Goal: Information Seeking & Learning: Find specific page/section

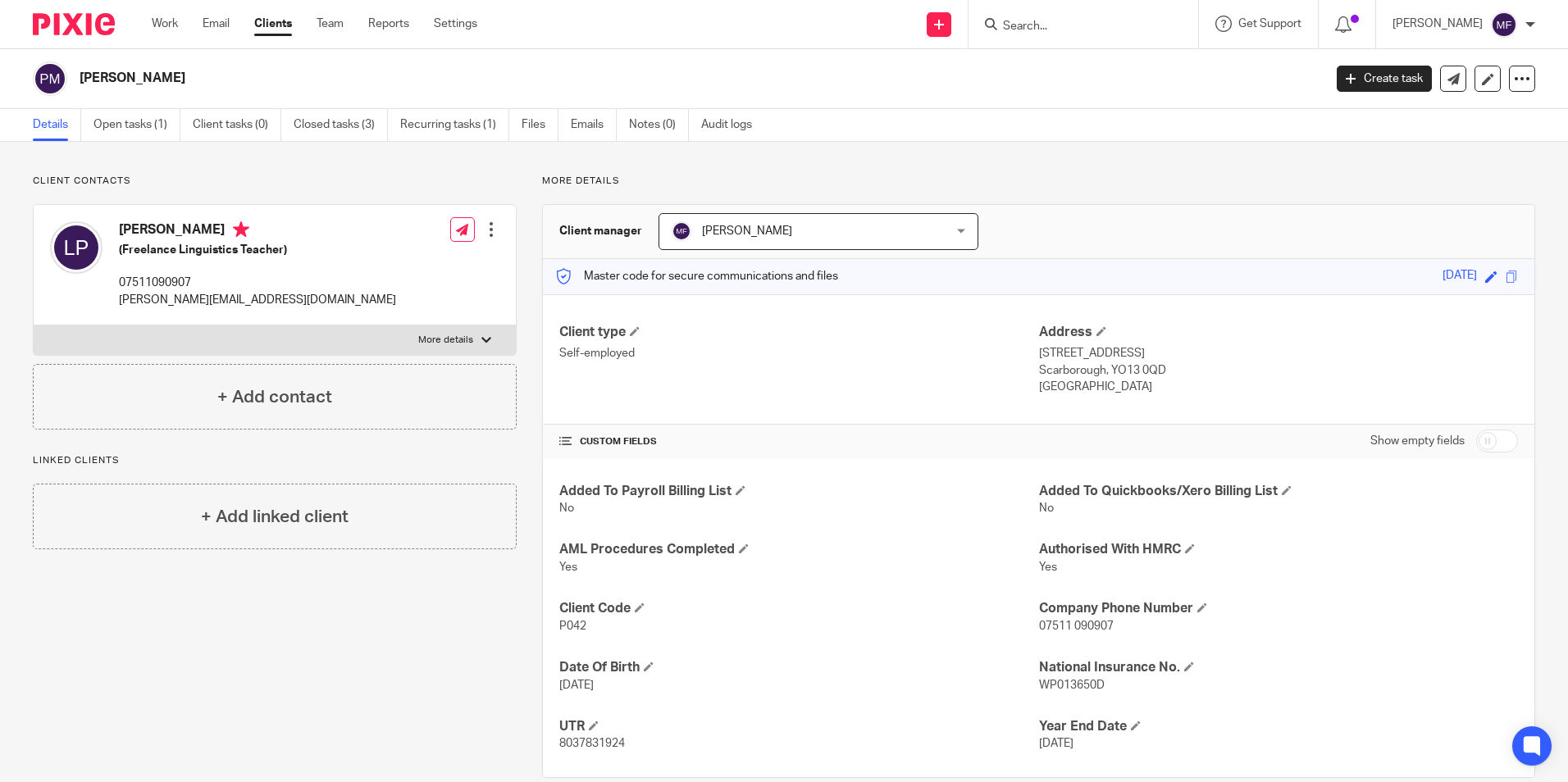
click at [1054, 25] on input "Search" at bounding box center [1075, 27] width 147 height 14
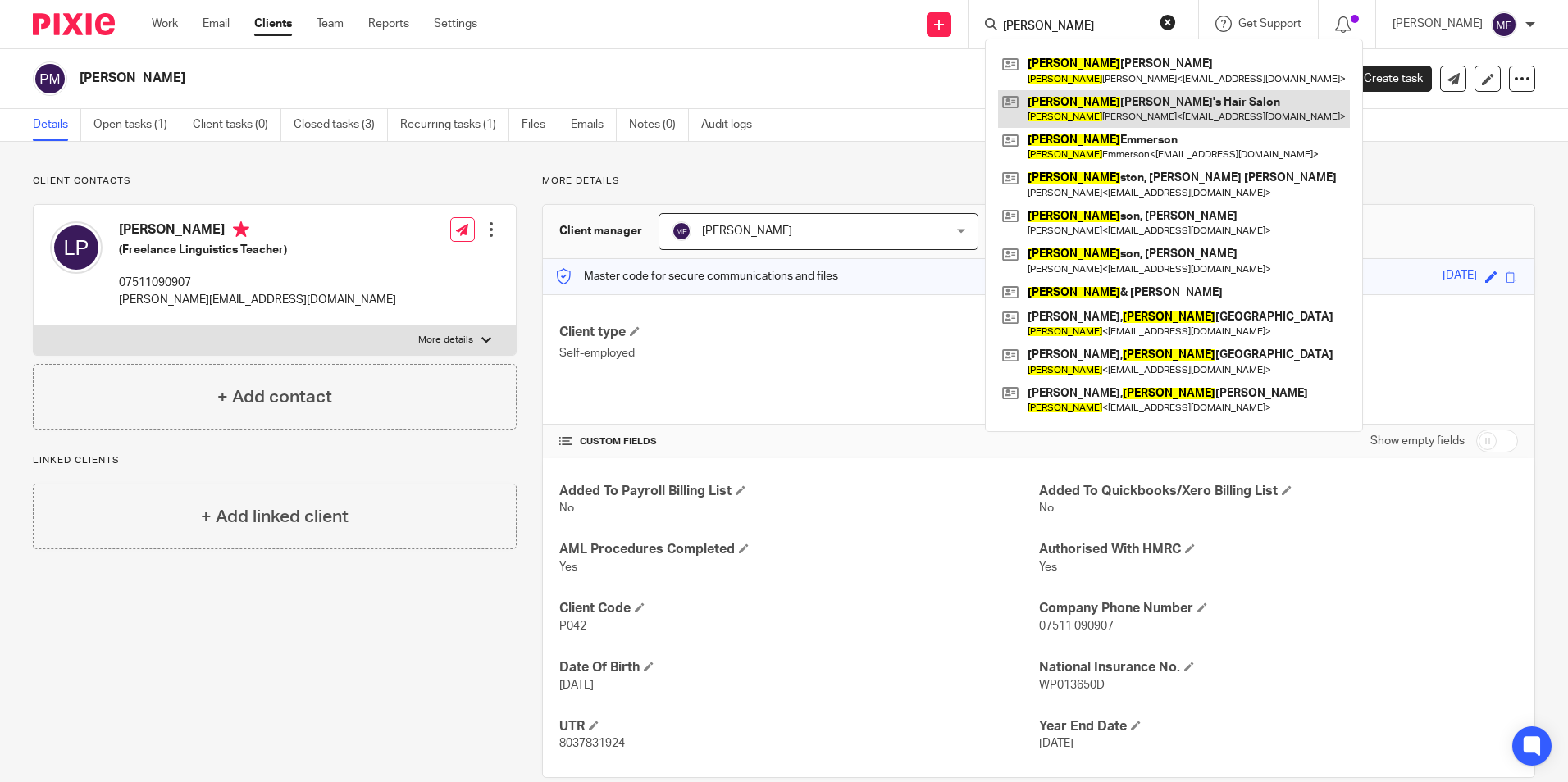
type input "[PERSON_NAME]"
click at [1104, 112] on link at bounding box center [1174, 109] width 352 height 38
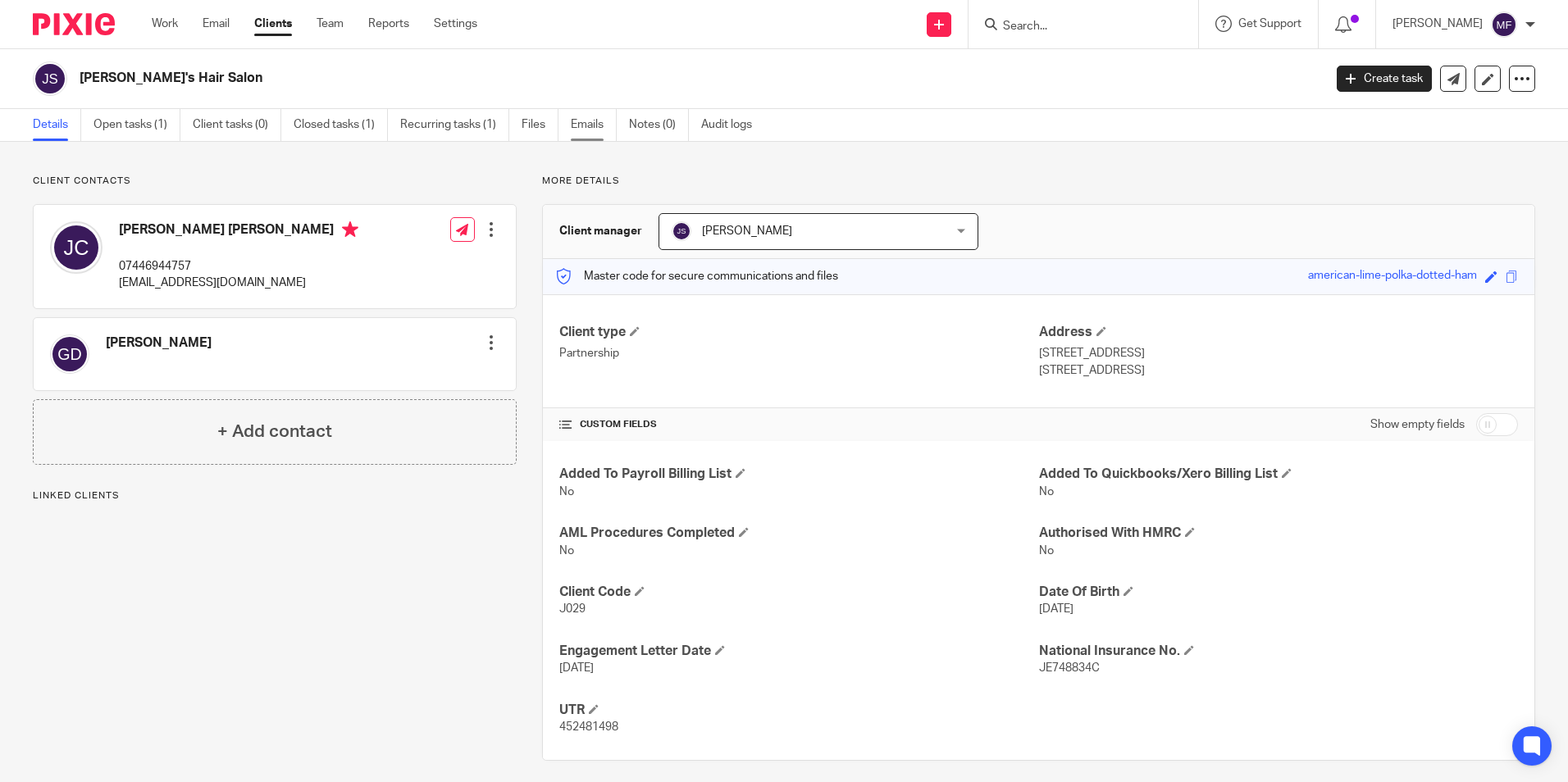
click at [593, 122] on link "Emails" at bounding box center [593, 125] width 46 height 32
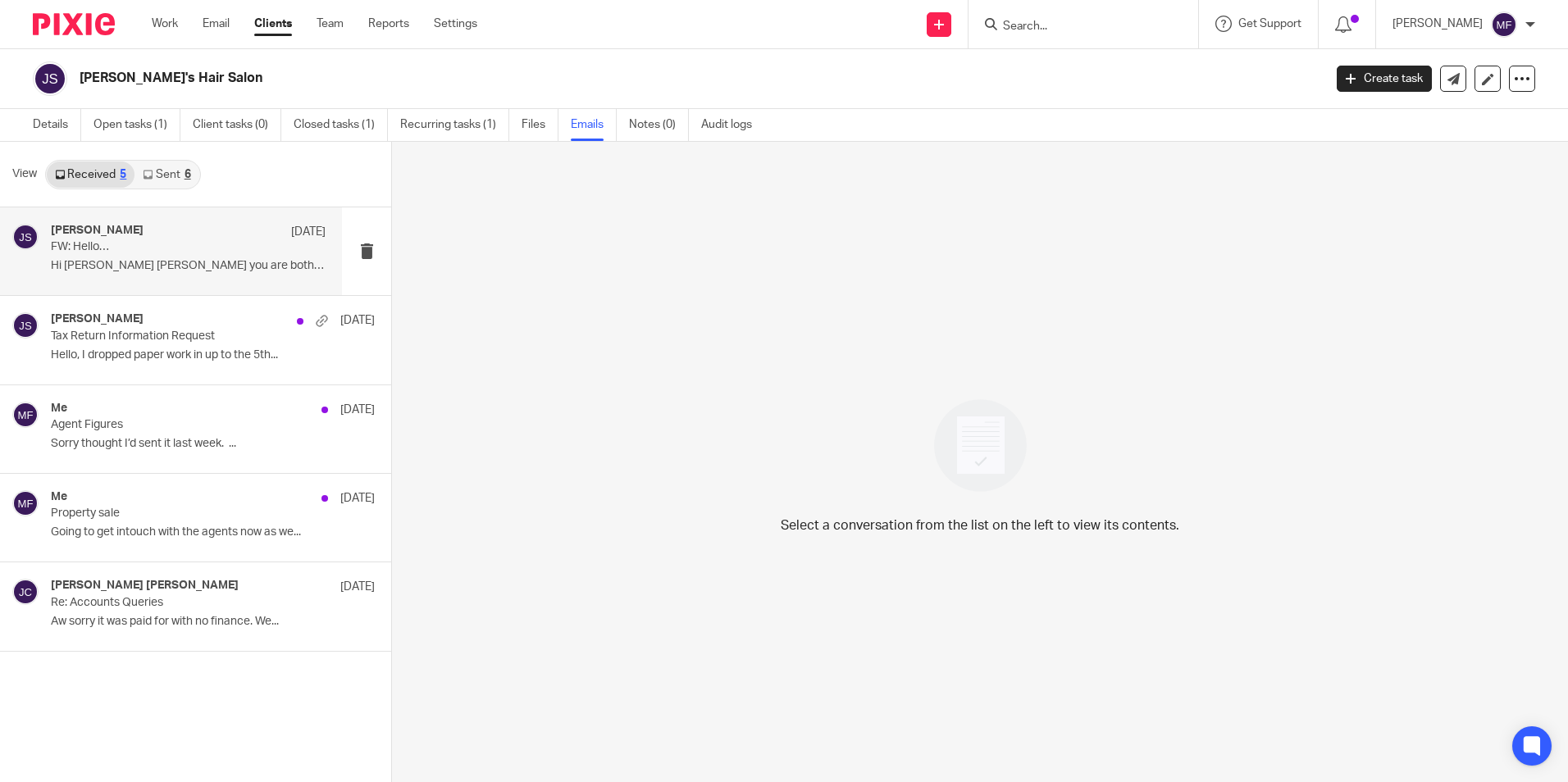
click at [230, 255] on div "John Suddaby 6 Aug FW: Hello… Hi John Paul Hope you are both well The last..." at bounding box center [188, 251] width 275 height 55
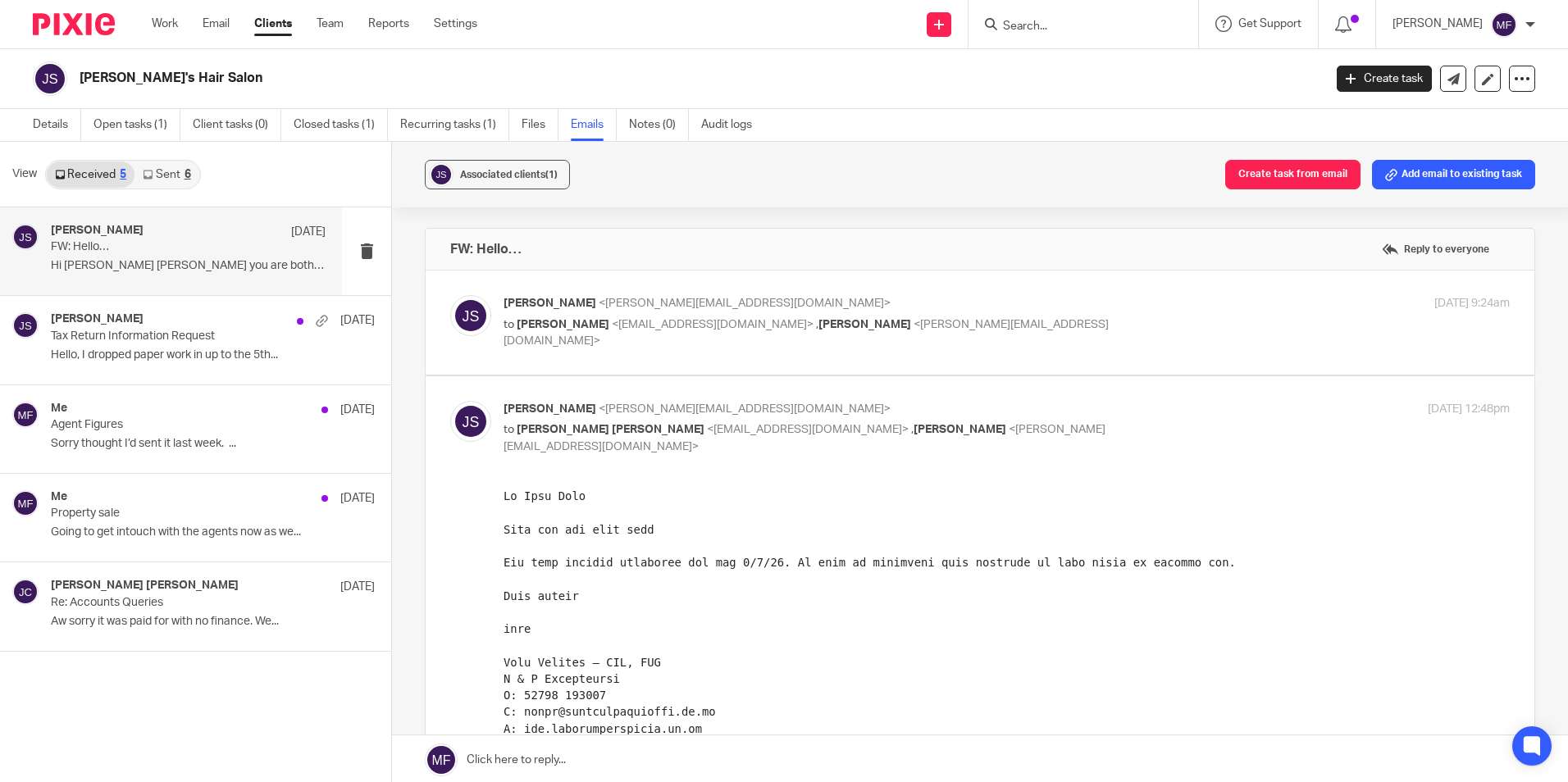
click at [625, 321] on span "<tian@janddaccountants.co.uk>" at bounding box center [712, 324] width 201 height 12
checkbox input "true"
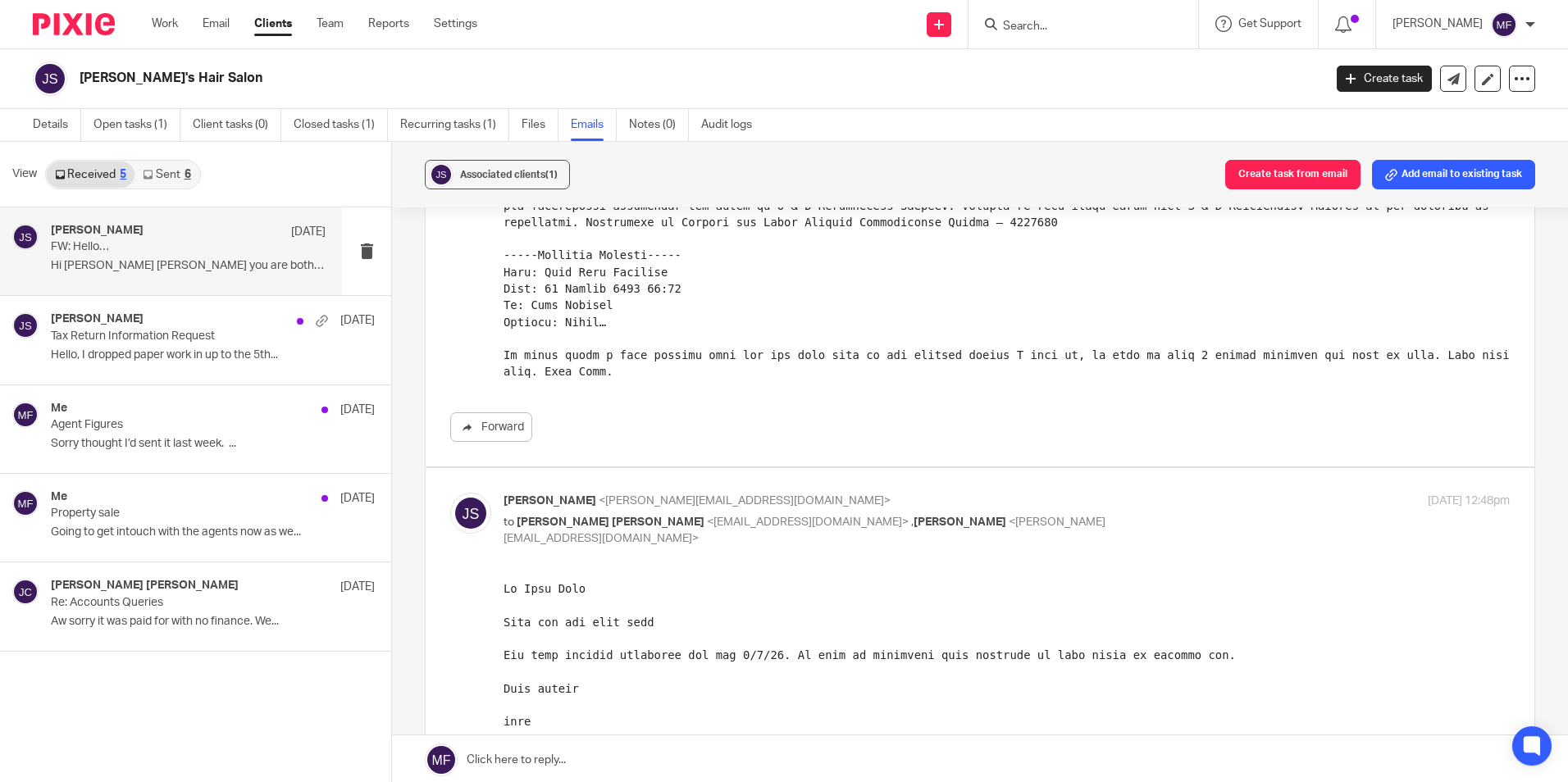
scroll to position [328, 0]
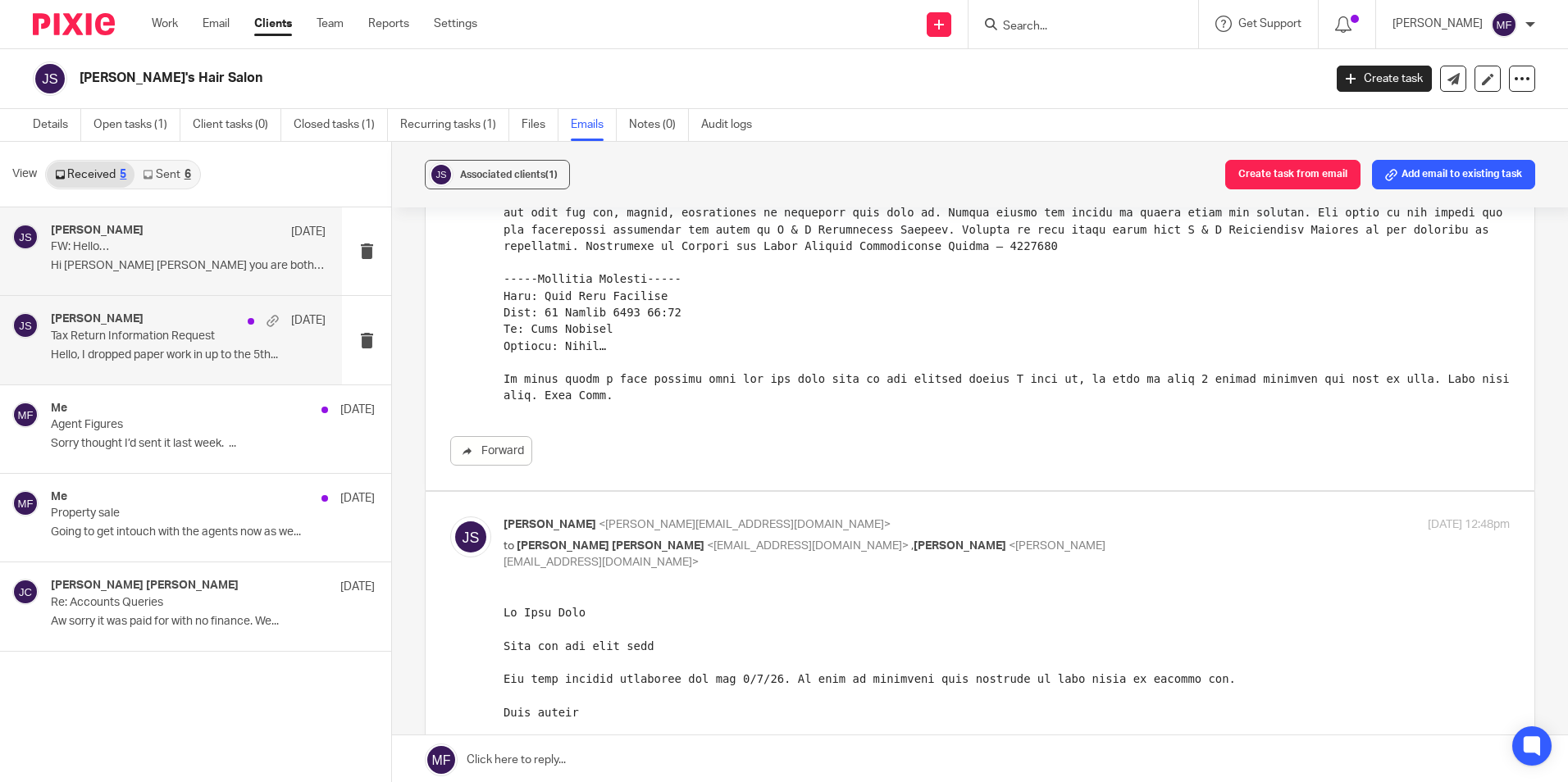
click at [143, 330] on p "Tax Return Information Request" at bounding box center [160, 336] width 219 height 14
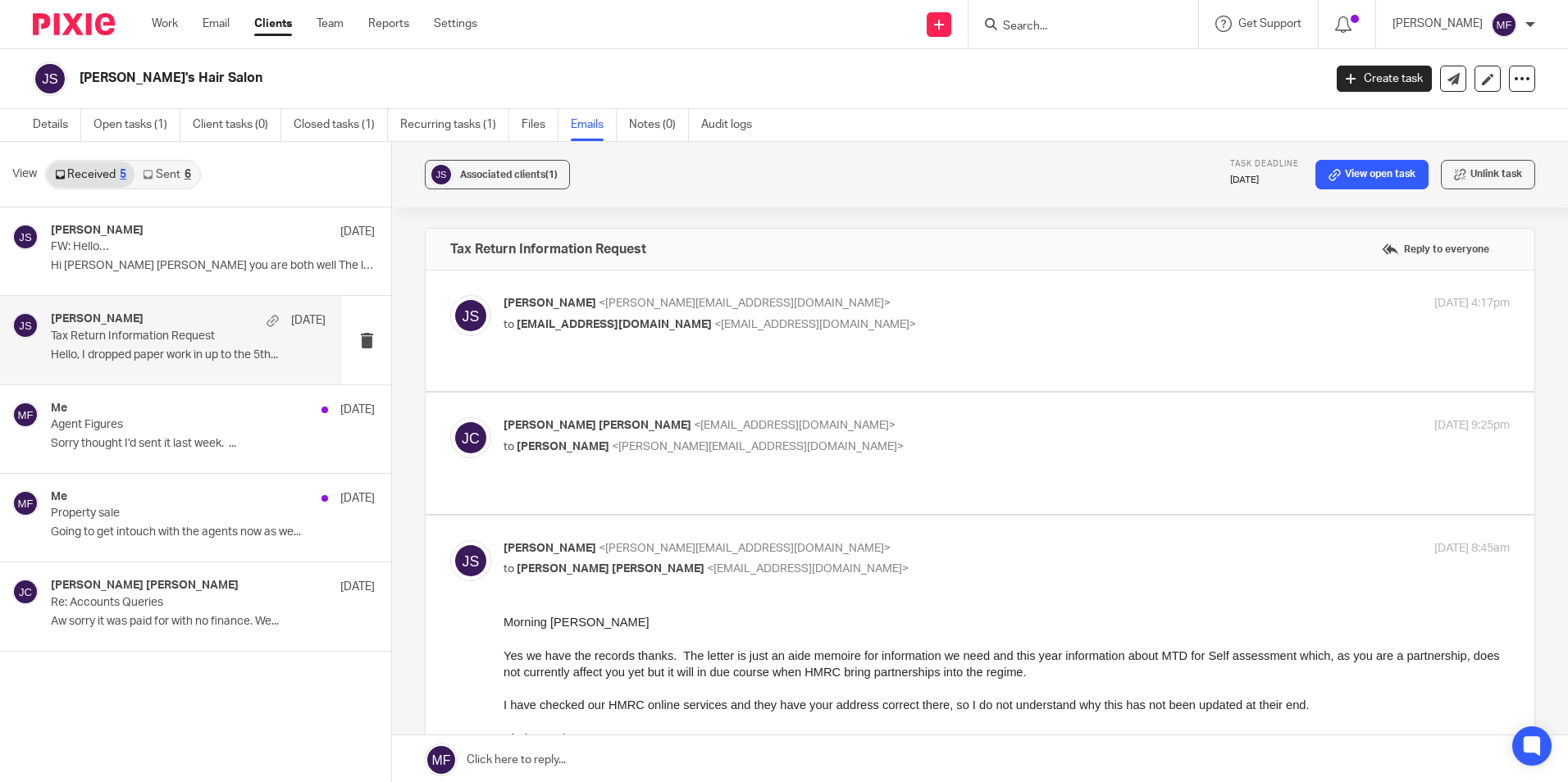
scroll to position [0, 0]
click at [597, 439] on p "to John Suddaby <john@janddaccountants.co.uk>" at bounding box center [838, 447] width 671 height 17
checkbox input "true"
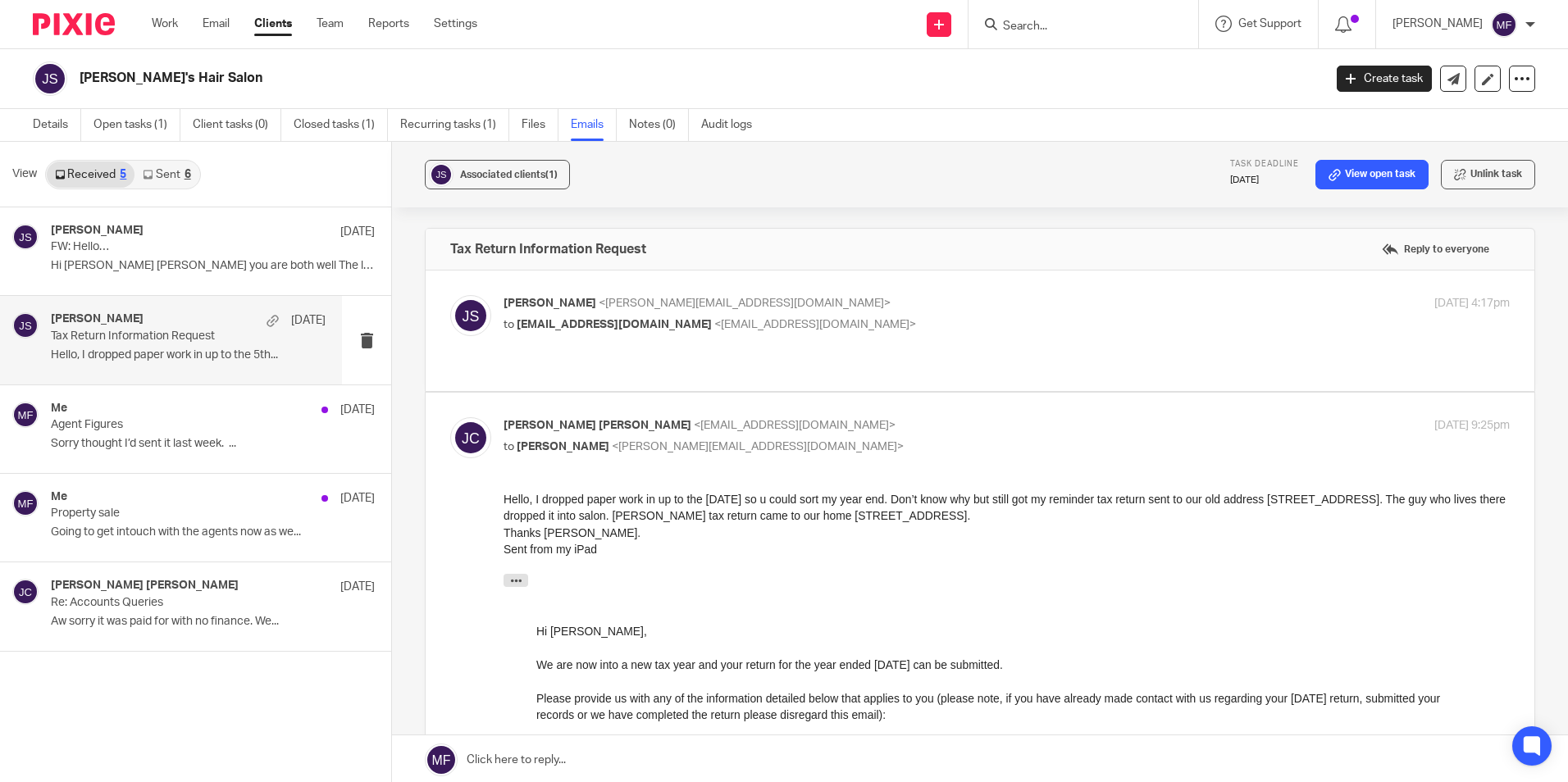
click at [574, 308] on p "John Suddaby <john@janddaccountants.co.uk>" at bounding box center [838, 303] width 671 height 17
checkbox input "true"
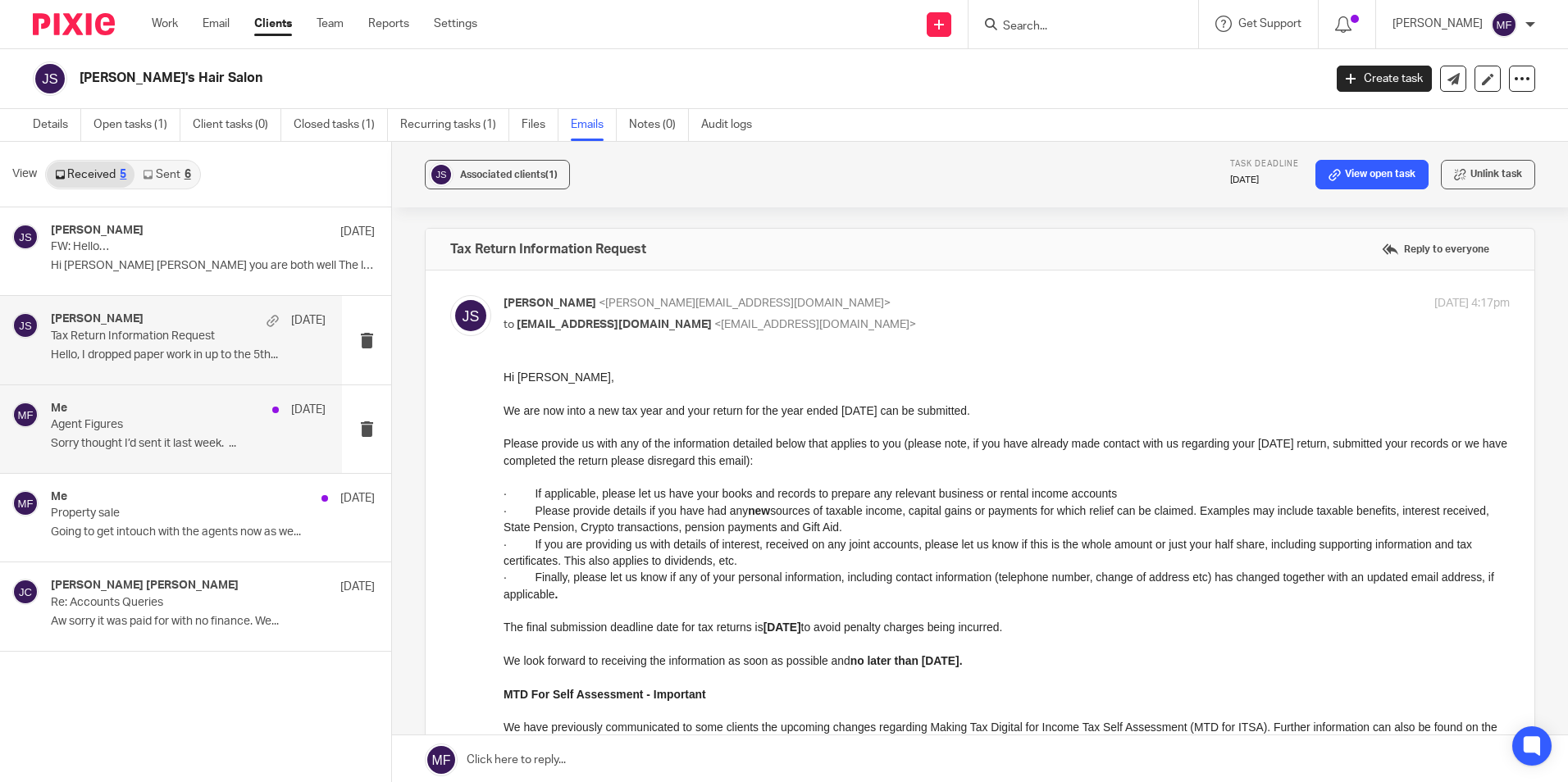
click at [193, 415] on div "Me 24 Sep" at bounding box center [188, 410] width 275 height 16
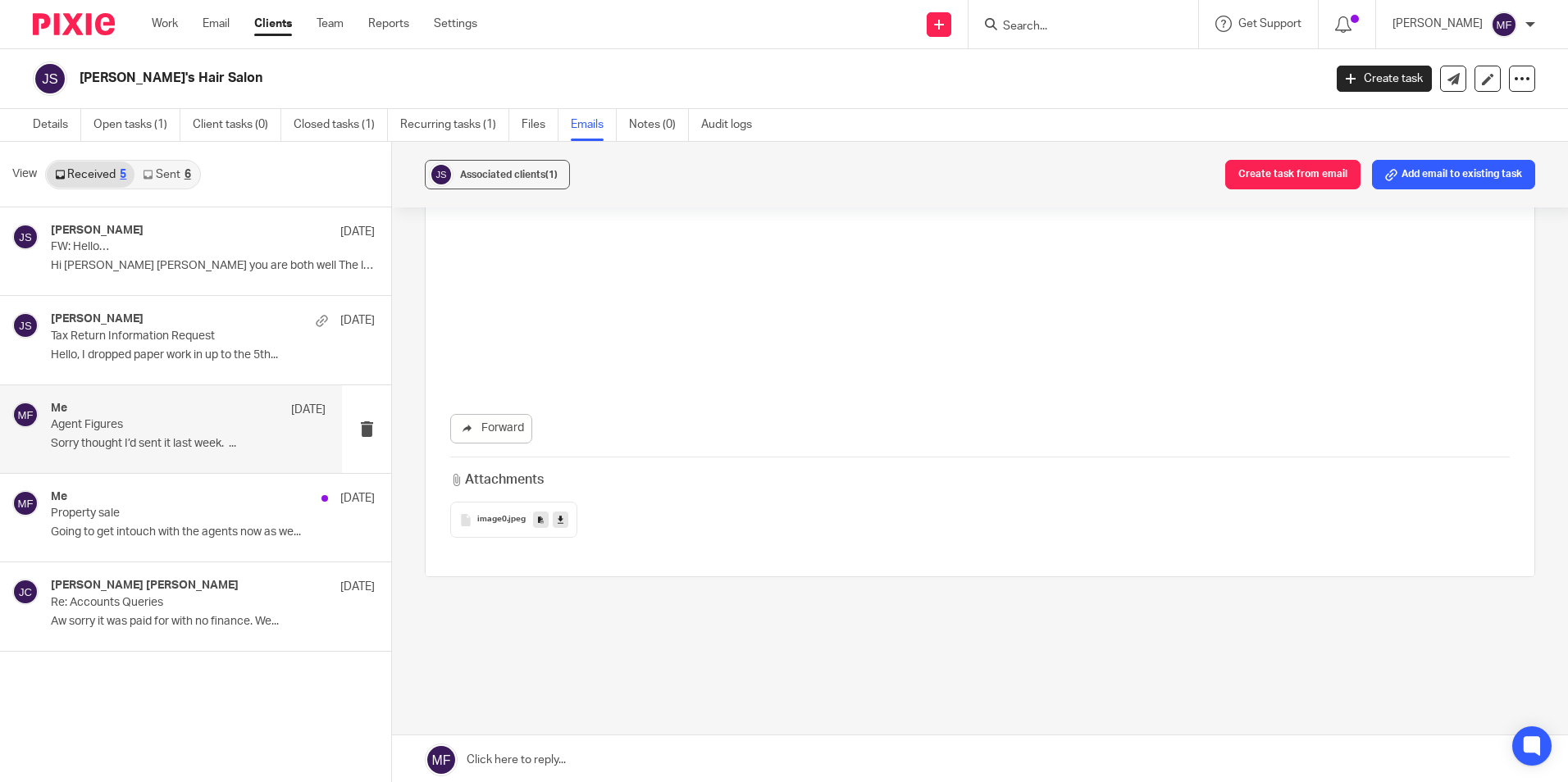
scroll to position [1953, 0]
click at [197, 513] on p "Property sale" at bounding box center [160, 513] width 219 height 14
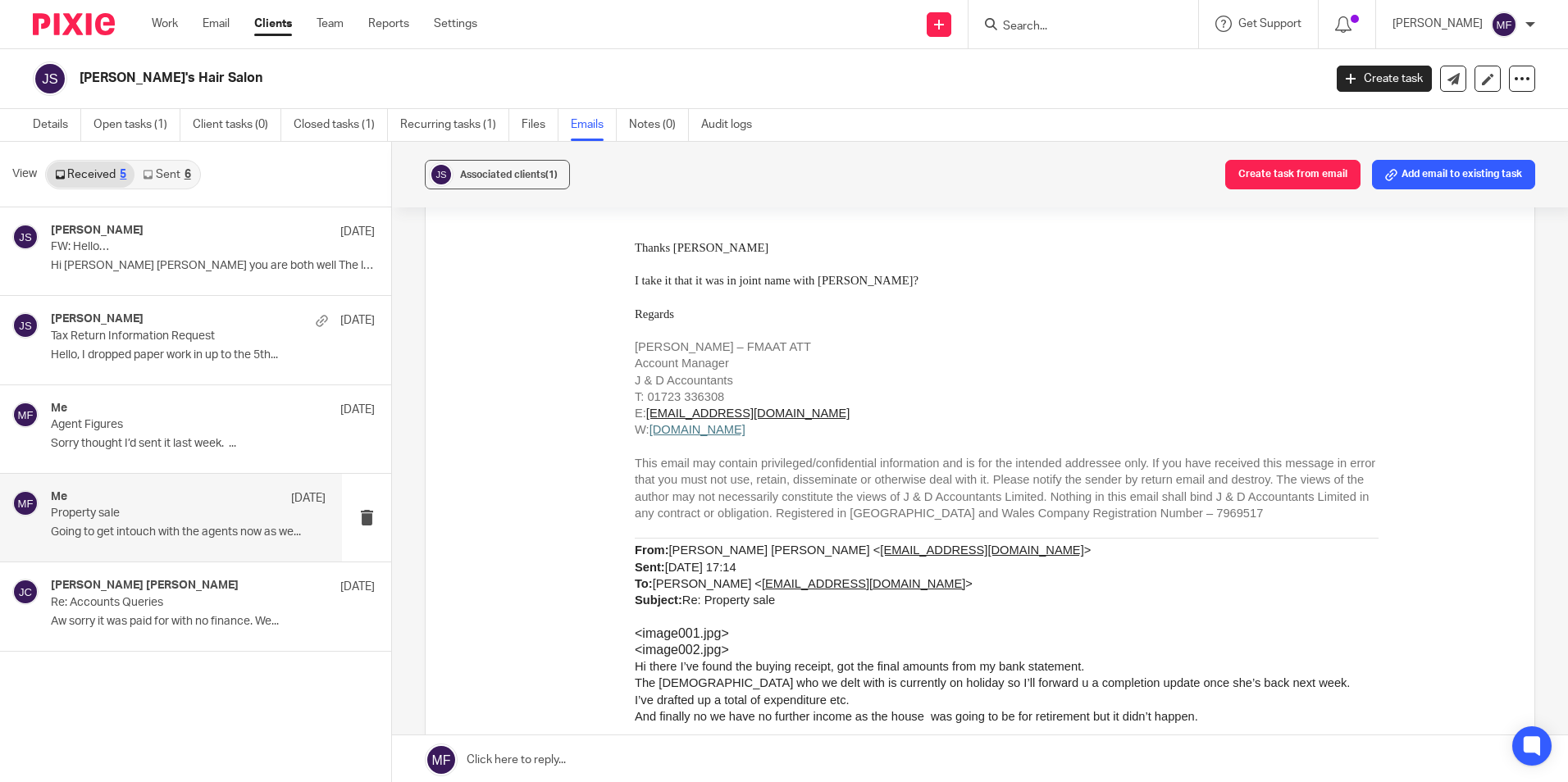
scroll to position [0, 0]
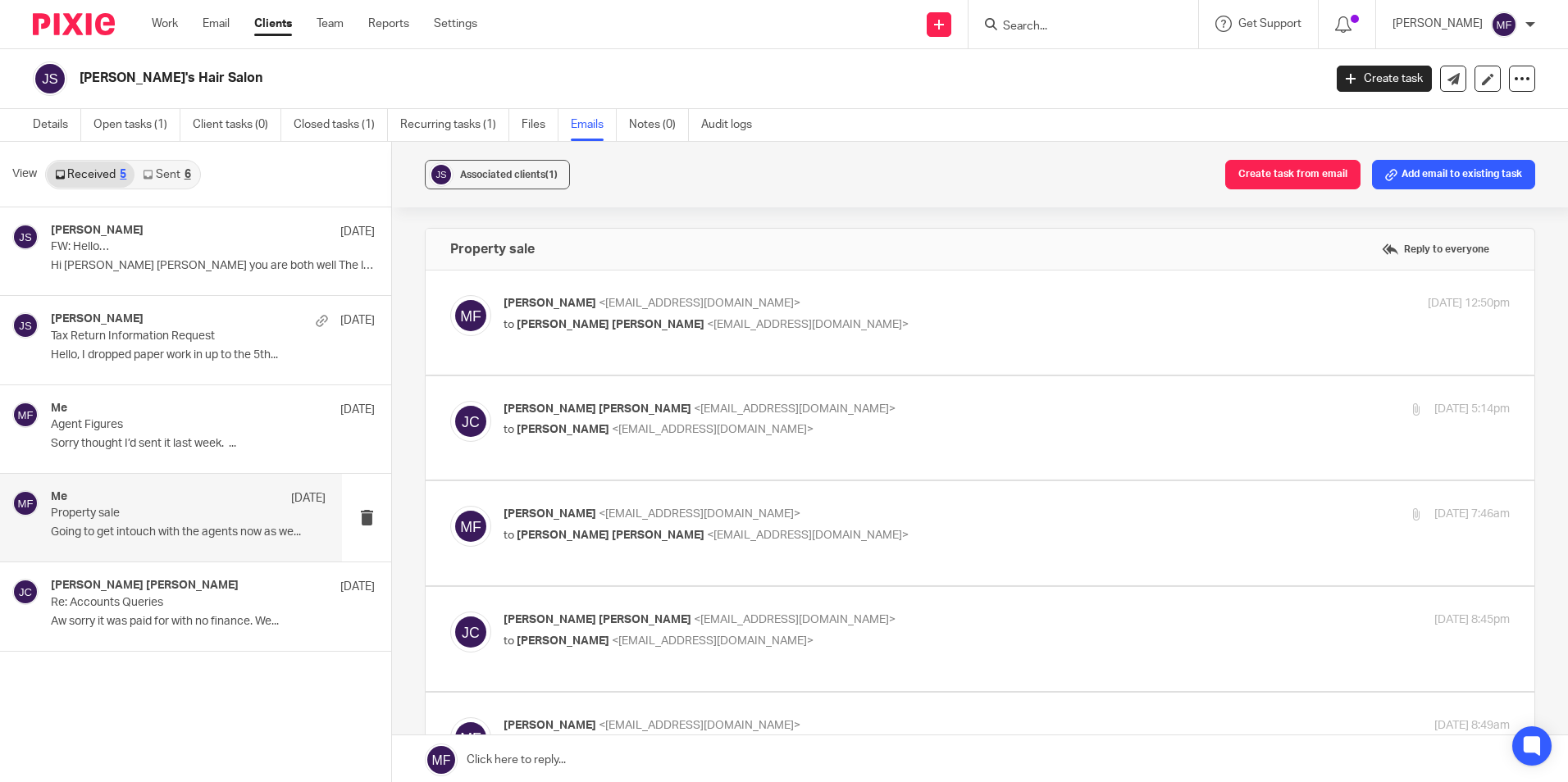
click at [574, 611] on div "John Paul Crawford <r27jpc@yahoo.co.uk> to Mick Fisher <mick@janddaccountants.c…" at bounding box center [838, 630] width 671 height 38
checkbox input "true"
click at [599, 508] on span "<mick@janddaccountants.co.uk>" at bounding box center [699, 514] width 201 height 12
checkbox input "true"
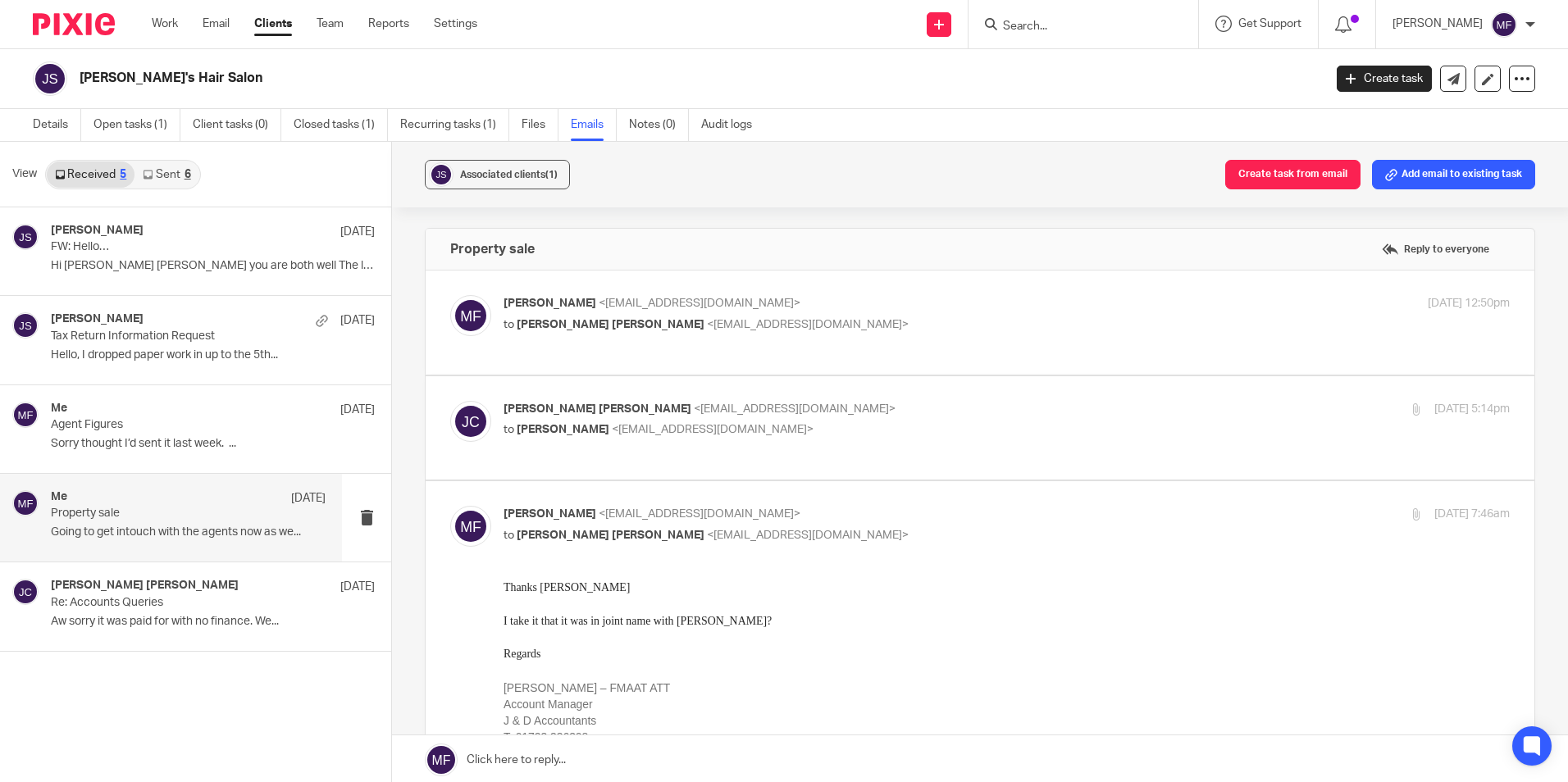
click at [595, 396] on label at bounding box center [980, 428] width 1109 height 104
click at [450, 400] on input "checkbox" at bounding box center [450, 400] width 1 height 1
checkbox input "true"
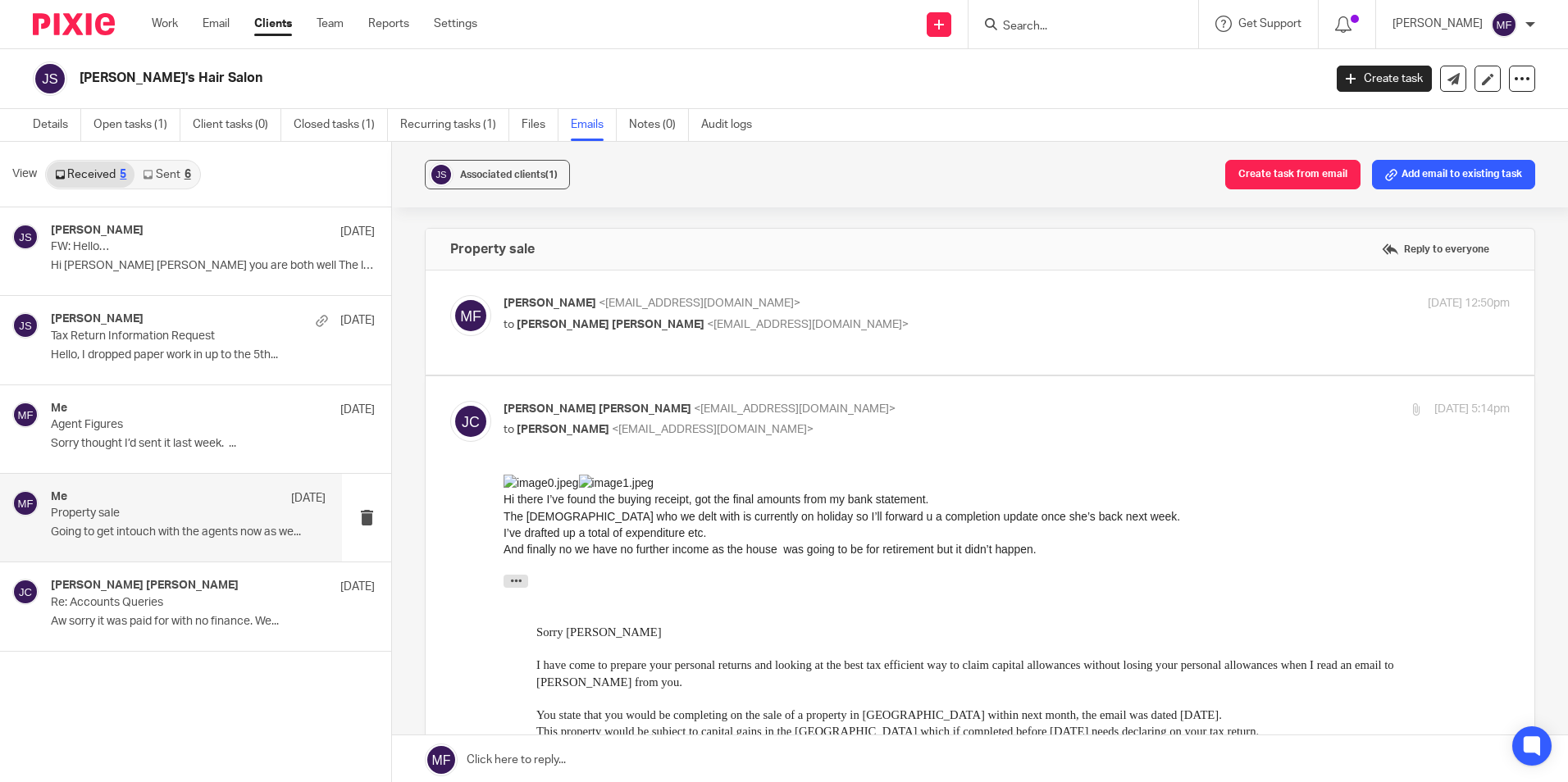
click at [600, 317] on p "to John Paul Crawford <r27jpc@yahoo.co.uk>" at bounding box center [838, 324] width 671 height 17
checkbox input "true"
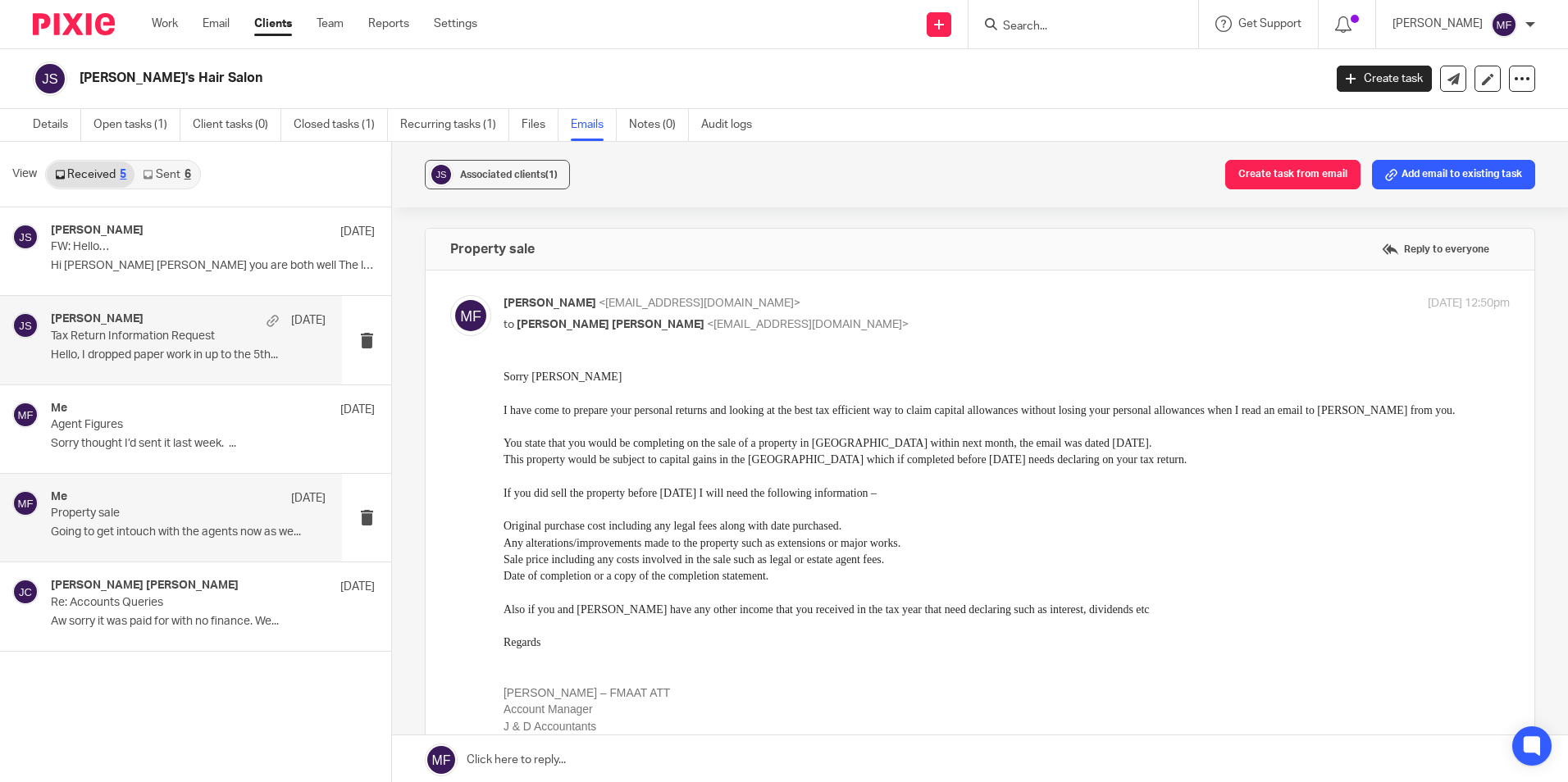
click at [147, 320] on div "John Suddaby 1 May" at bounding box center [188, 321] width 275 height 16
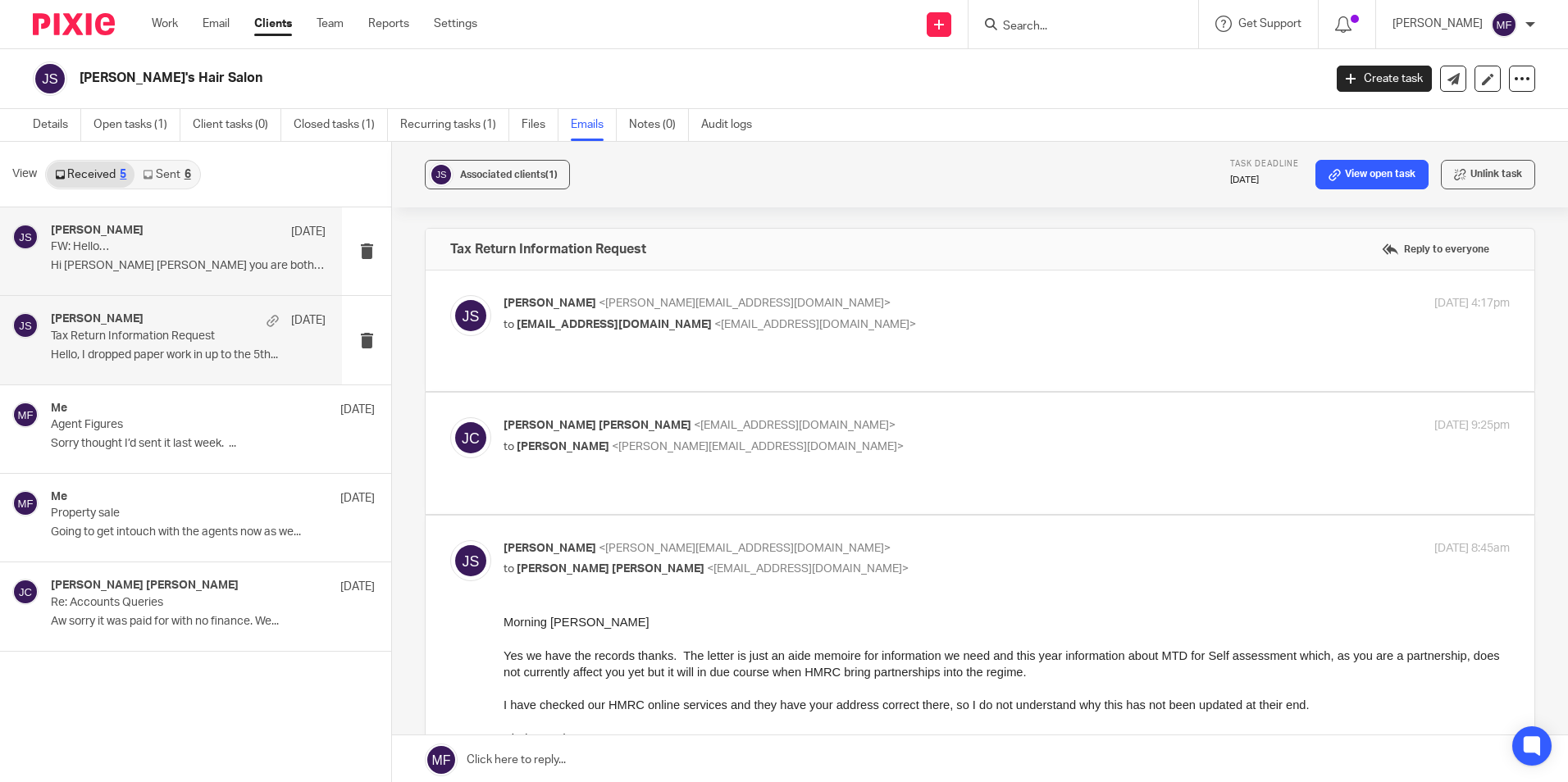
click at [135, 247] on p "FW: Hello…" at bounding box center [160, 247] width 219 height 14
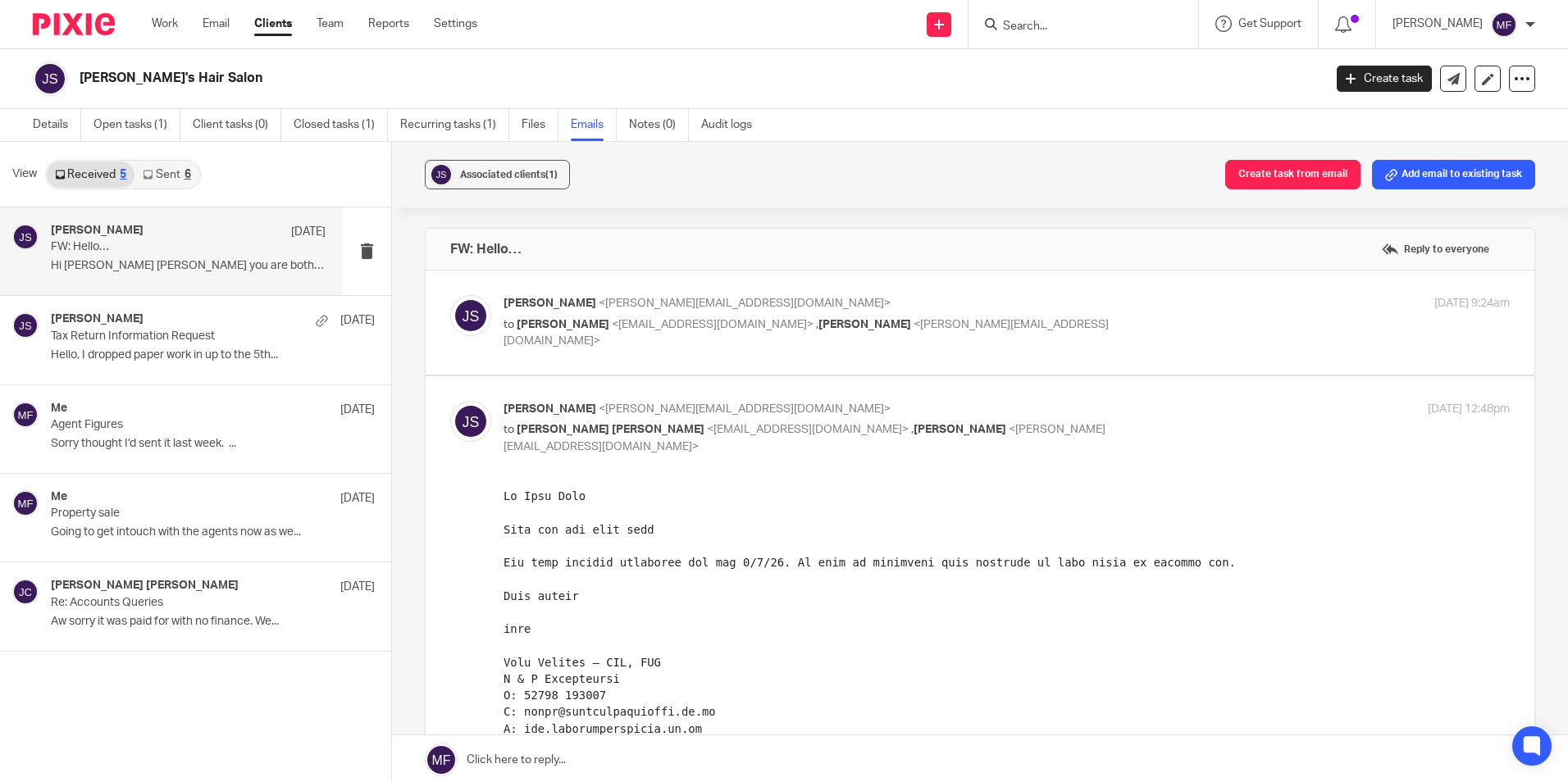
click at [184, 172] on div "6" at bounding box center [187, 174] width 6 height 12
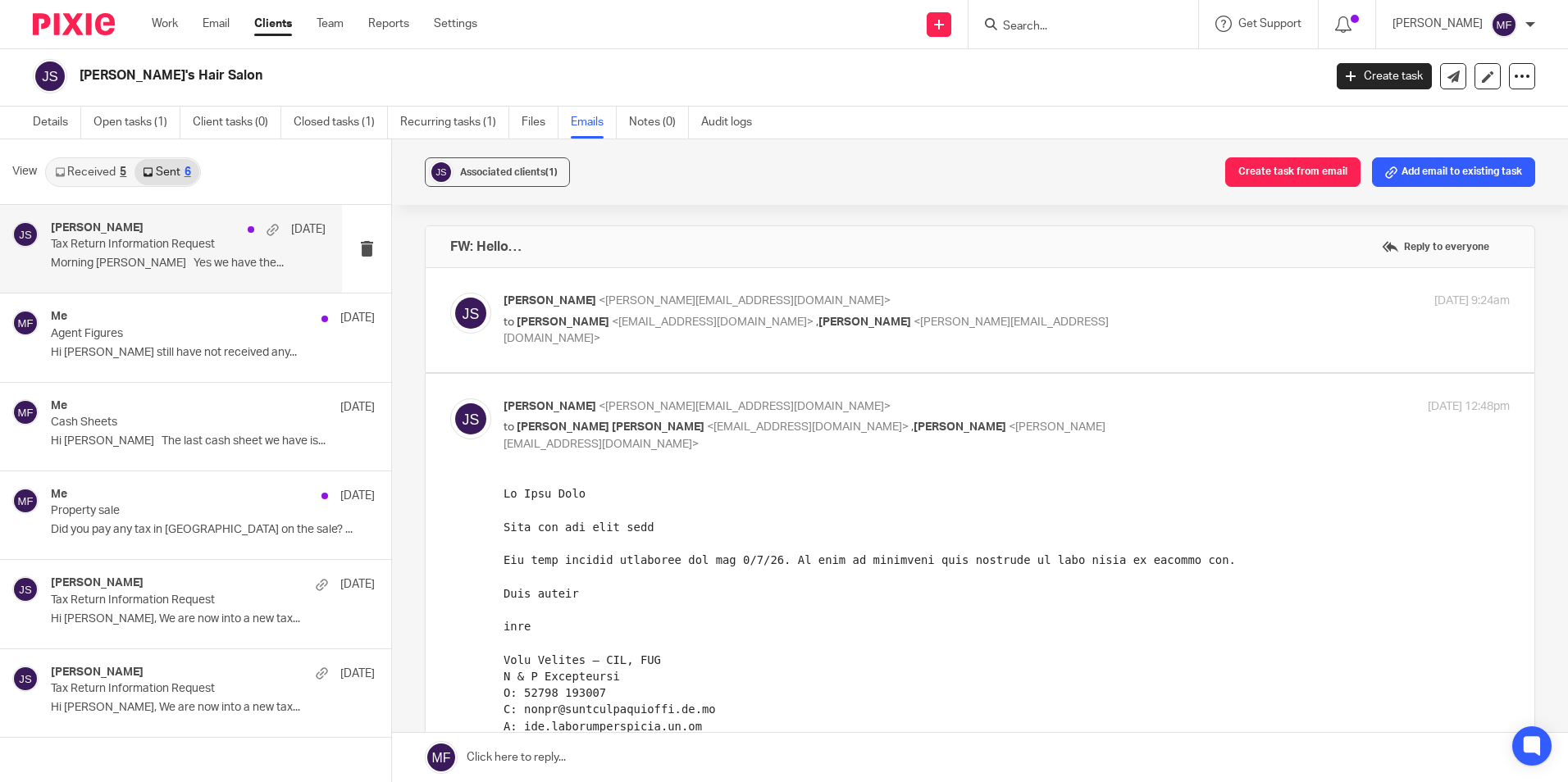
click at [163, 266] on p "Morning John Paul Yes we have the..." at bounding box center [188, 263] width 275 height 14
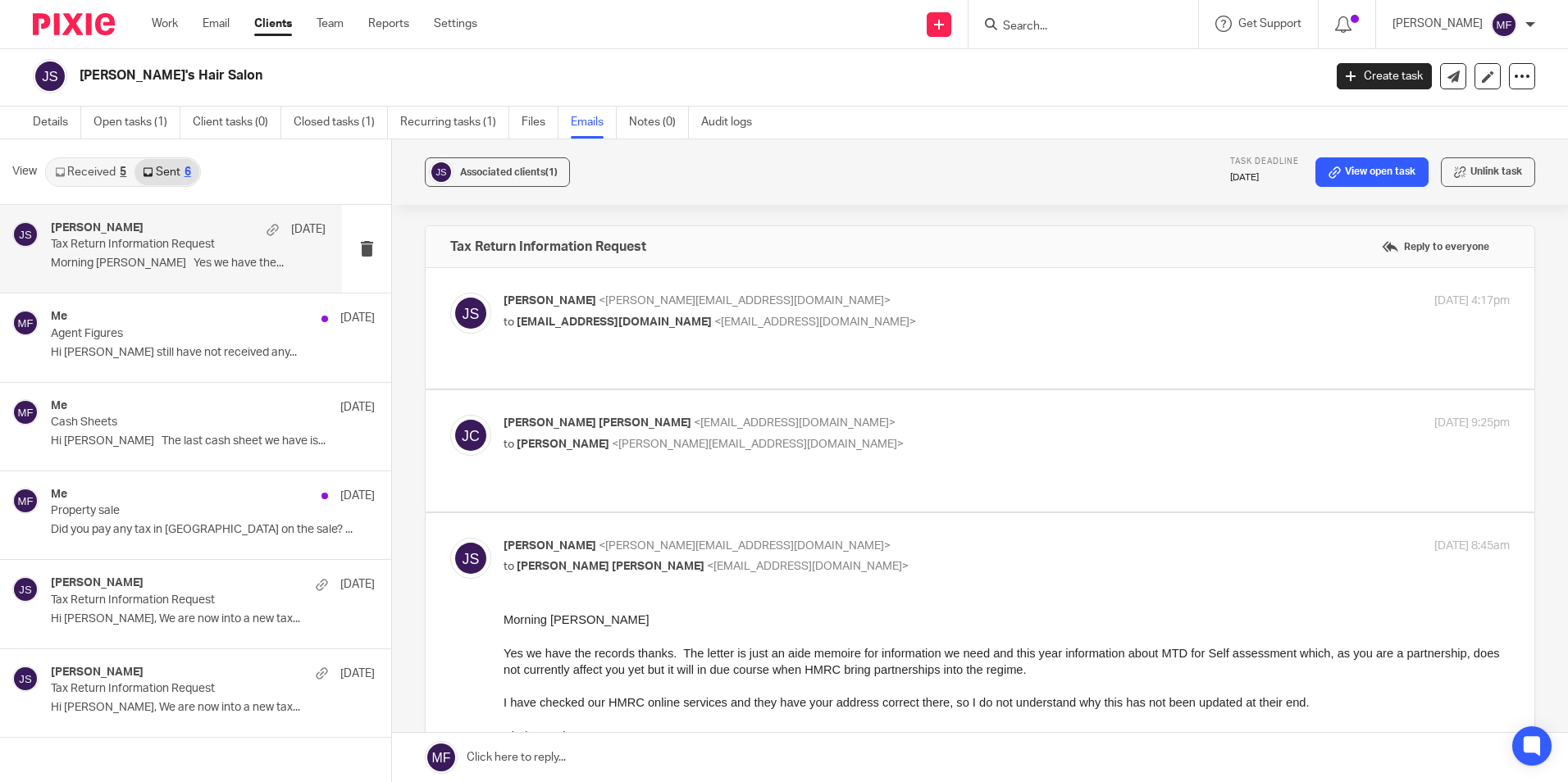
scroll to position [0, 0]
click at [174, 341] on div "Me 24 Sep Agent Figures Hi John I still have not received any..." at bounding box center [188, 337] width 275 height 55
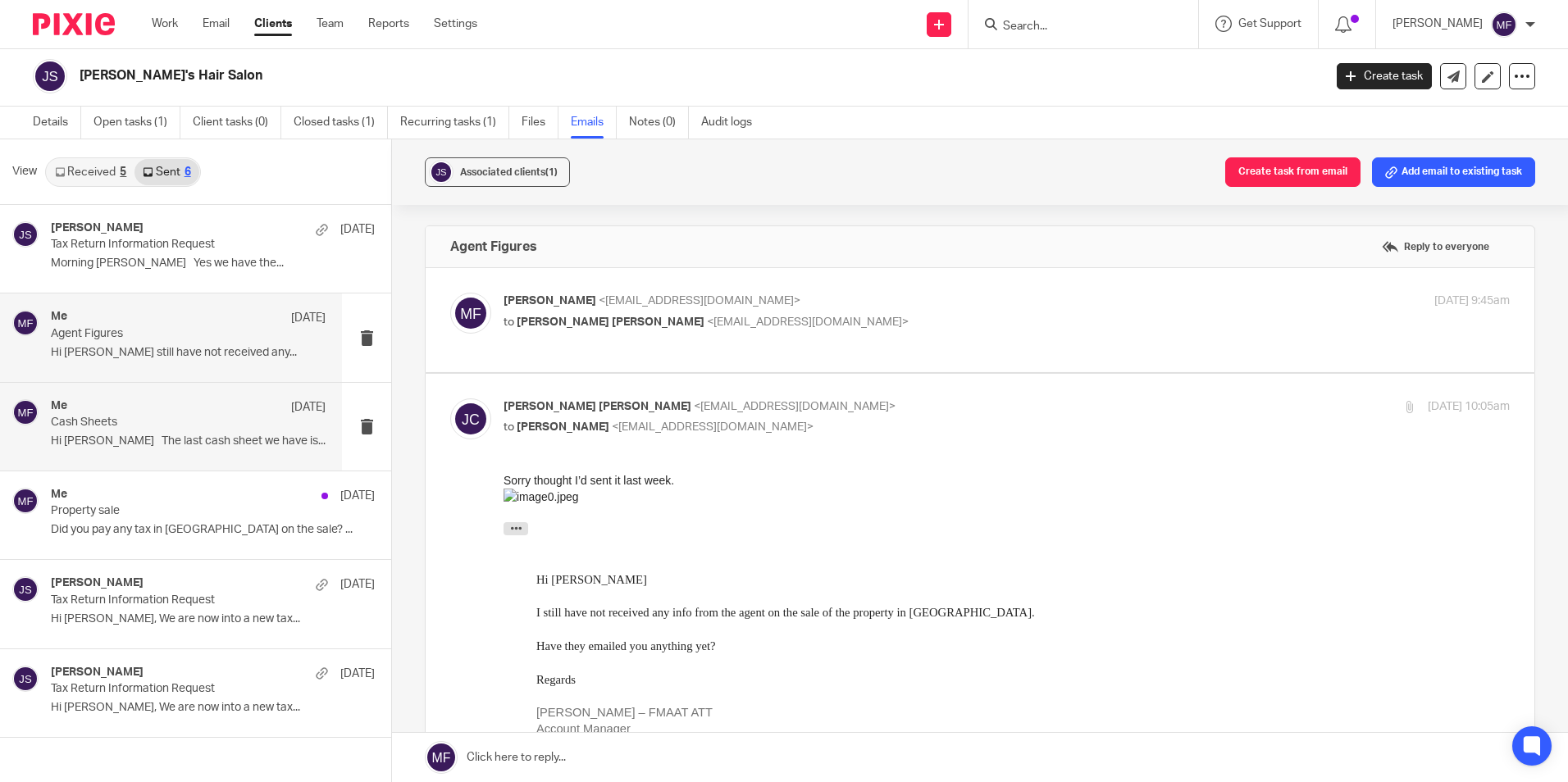
click at [163, 434] on p "Hi John The last cash sheet we have is..." at bounding box center [188, 441] width 275 height 14
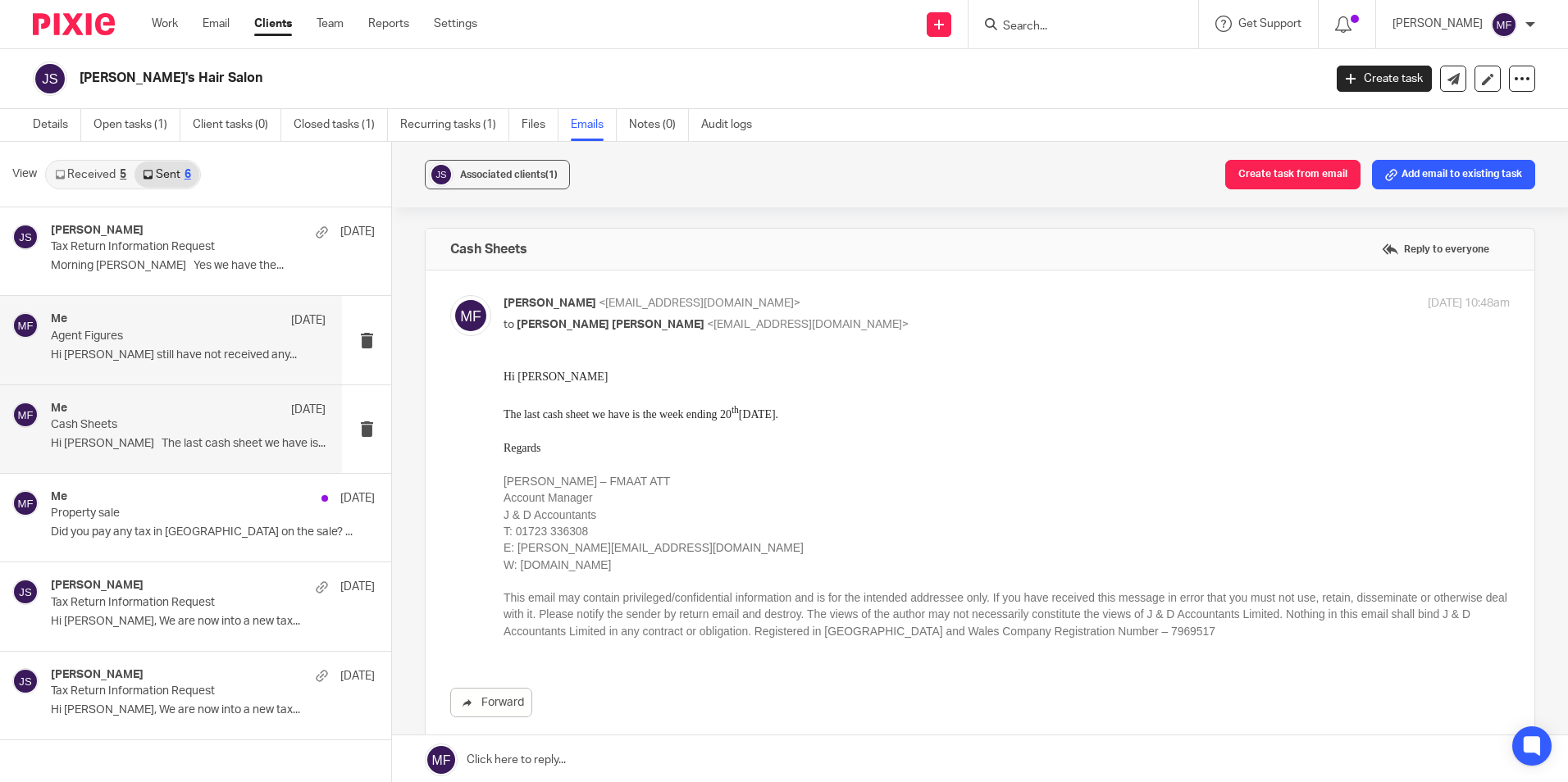
click at [251, 350] on p "Hi John I still have not received any..." at bounding box center [188, 355] width 275 height 14
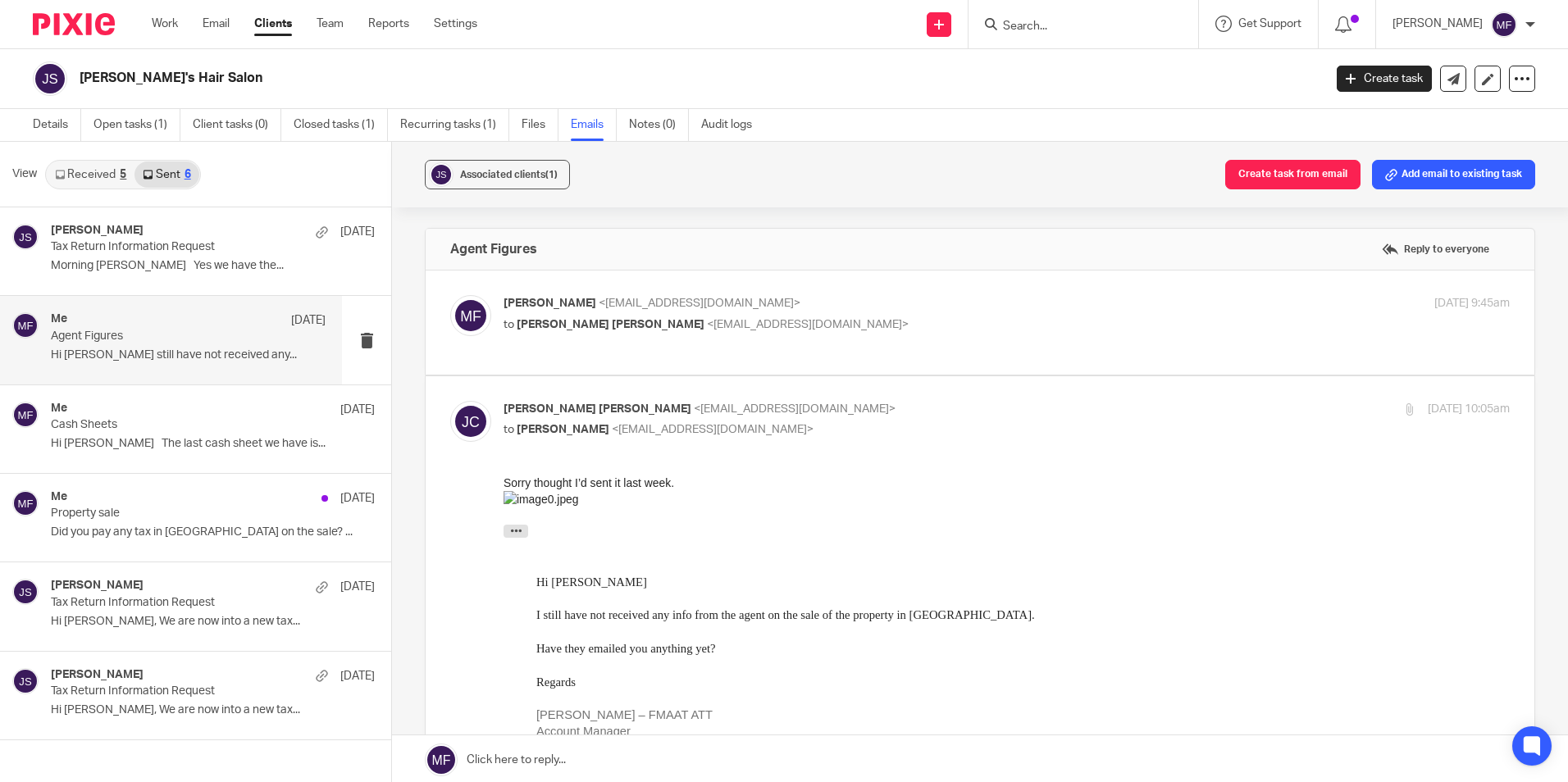
click at [583, 313] on div "Mick Fisher <mick@janddaccountants.co.uk> to John Paul Crawford <r27jpc@yahoo.c…" at bounding box center [838, 314] width 671 height 38
checkbox input "true"
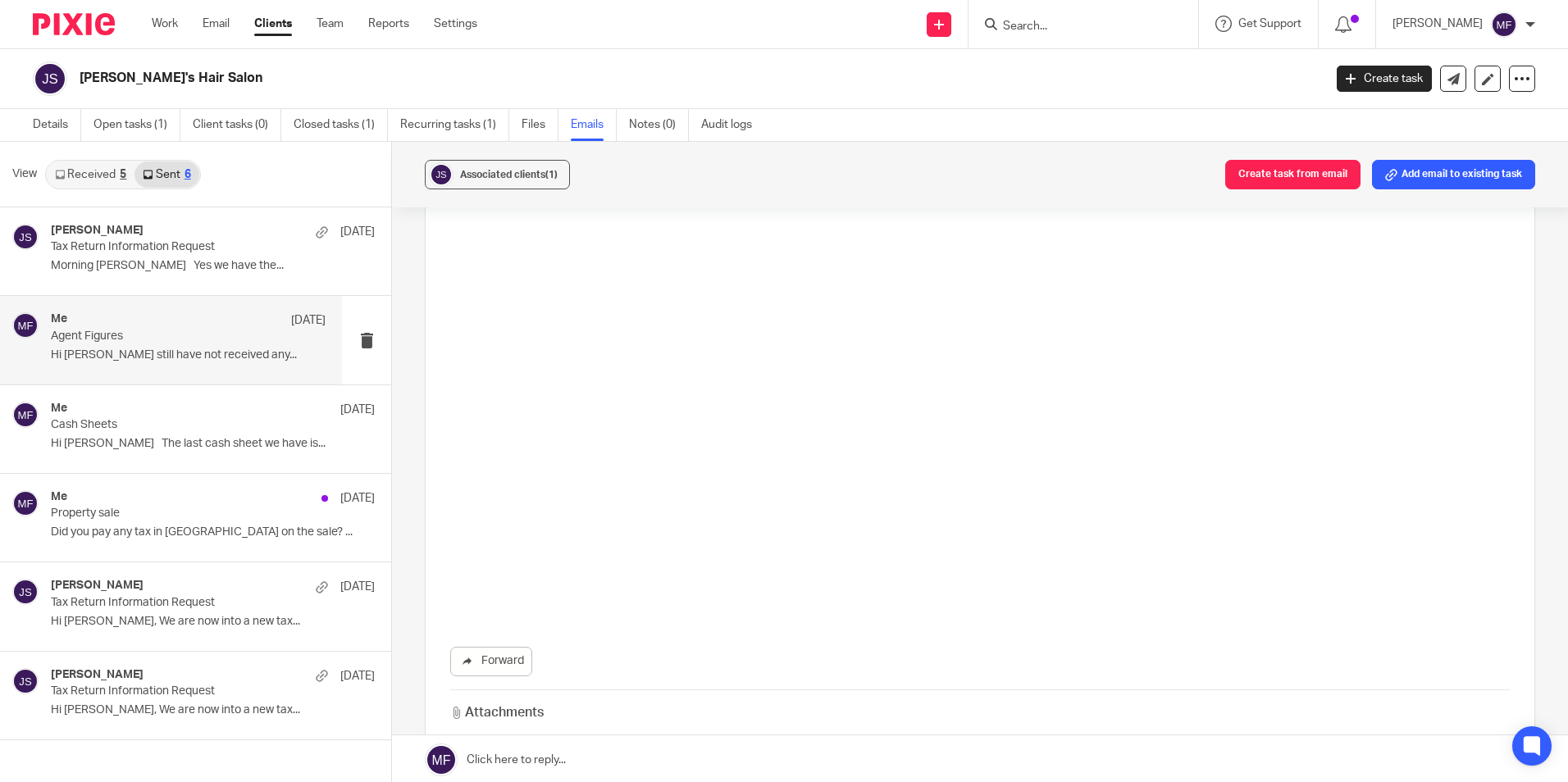
scroll to position [2035, 0]
click at [214, 429] on p "Cash Sheets" at bounding box center [160, 424] width 219 height 14
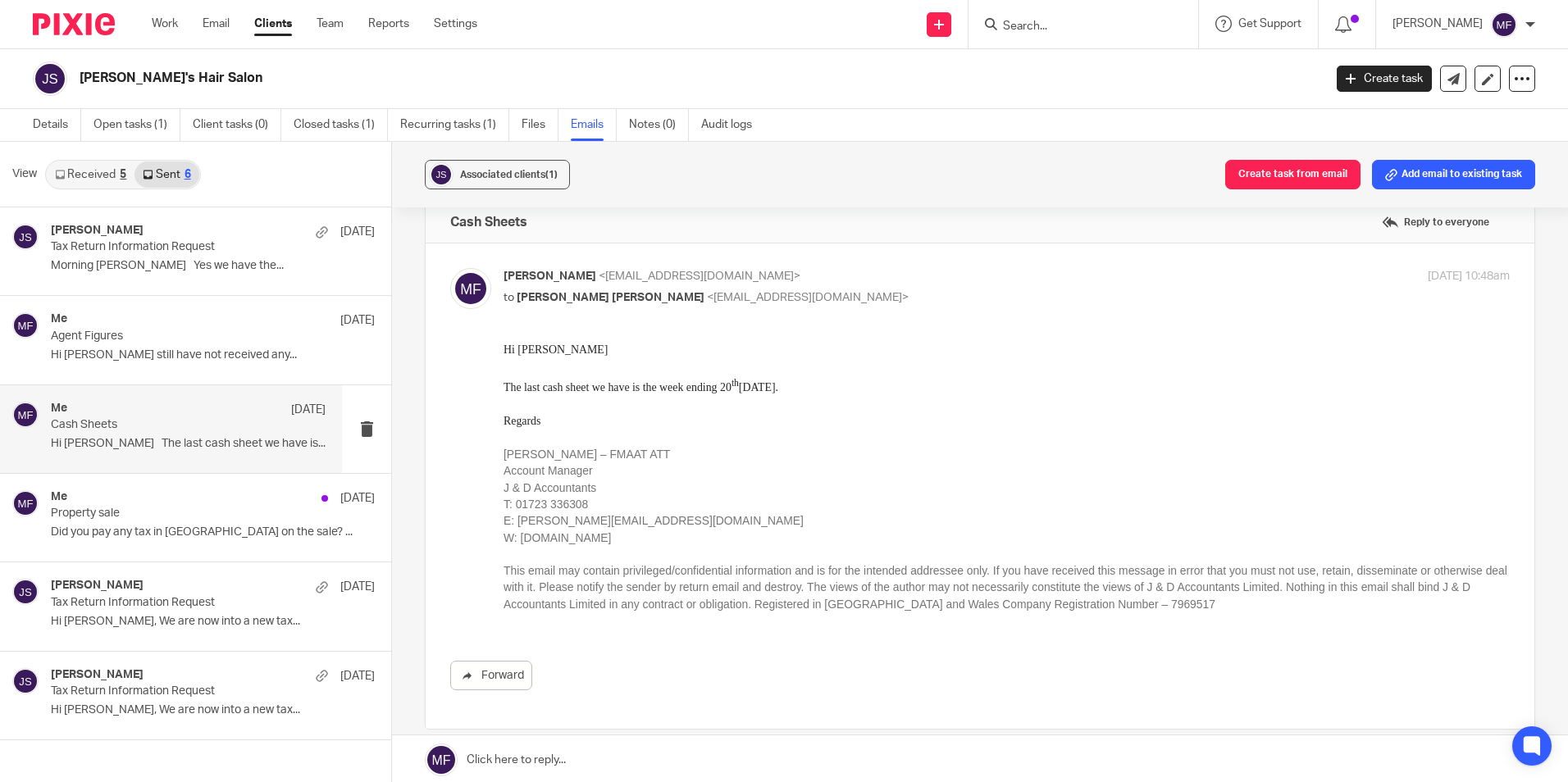
scroll to position [0, 0]
